Goal: Task Accomplishment & Management: Manage account settings

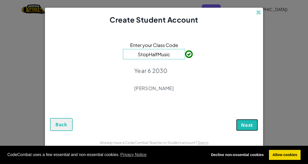
click at [246, 128] on button "Next" at bounding box center [247, 125] width 22 height 12
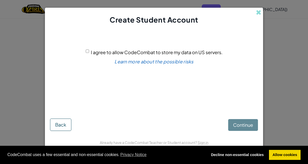
click at [244, 127] on div "Continue Back" at bounding box center [154, 119] width 208 height 23
click at [242, 125] on div "Continue Back" at bounding box center [154, 119] width 208 height 23
click at [87, 50] on input "I agree to allow CodeCombat to store my data on US servers." at bounding box center [87, 50] width 3 height 3
checkbox input "true"
click at [240, 126] on span "Continue" at bounding box center [243, 125] width 20 height 6
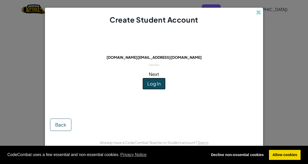
click at [159, 82] on span "Log In" at bounding box center [153, 84] width 13 height 6
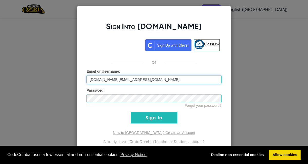
type input "[DOMAIN_NAME][EMAIL_ADDRESS][DOMAIN_NAME]"
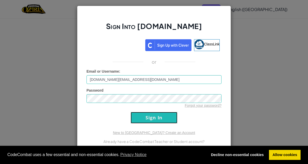
click at [160, 115] on input "Sign In" at bounding box center [154, 118] width 47 height 12
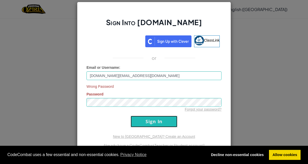
click at [144, 123] on input "Sign In" at bounding box center [154, 122] width 47 height 12
click at [131, 96] on div "Wrong Password Password Forgot your password?" at bounding box center [153, 98] width 135 height 28
